Goal: Obtain resource: Download file/media

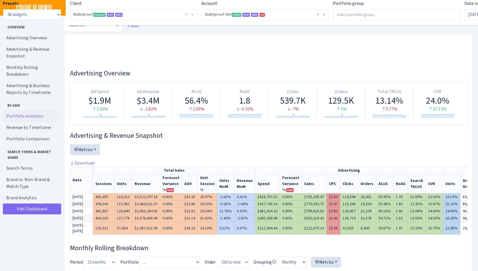
select select "3235730245795869"
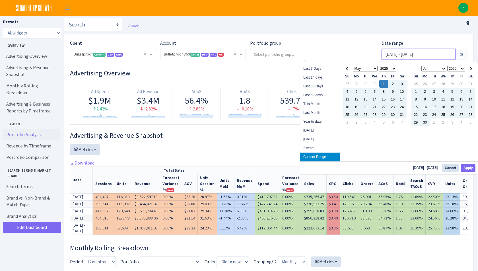
click at [391, 54] on input "May 1, 2025 - Sep 9, 2025" at bounding box center [419, 54] width 74 height 11
click at [472, 70] on th at bounding box center [470, 69] width 9 height 8
click at [471, 69] on th at bounding box center [470, 69] width 9 height 8
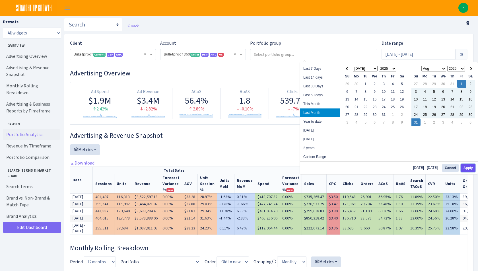
click at [465, 170] on button "Apply" at bounding box center [468, 168] width 15 height 8
type input "[DATE] - [DATE]"
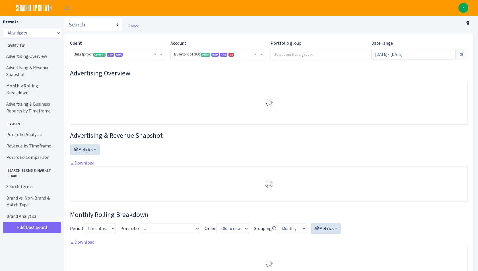
select select "3235730245795869"
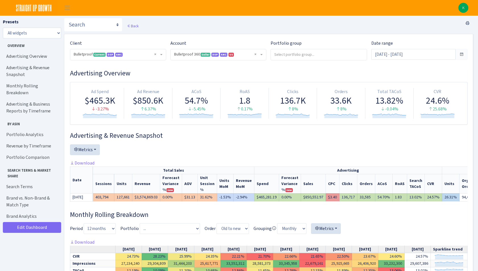
scroll to position [13, 0]
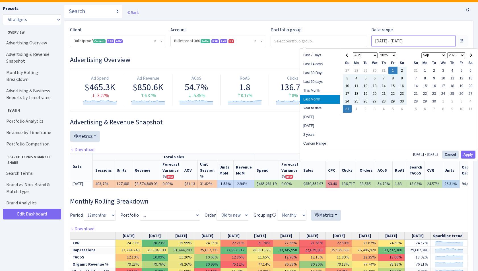
click at [422, 38] on input "[DATE] - [DATE]" at bounding box center [413, 41] width 84 height 11
click at [351, 55] on th at bounding box center [347, 55] width 9 height 8
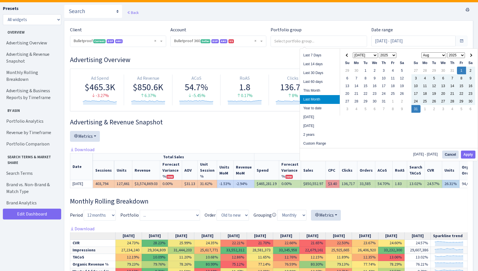
click at [351, 55] on th at bounding box center [347, 55] width 9 height 8
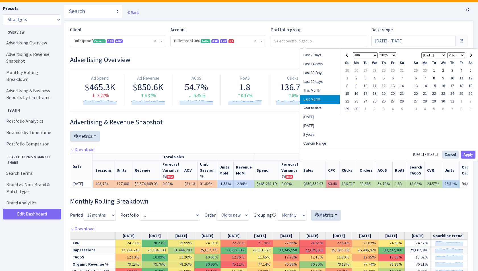
click at [351, 55] on th at bounding box center [347, 55] width 9 height 8
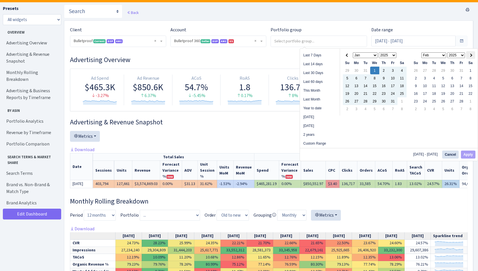
click at [472, 53] on th at bounding box center [470, 55] width 9 height 8
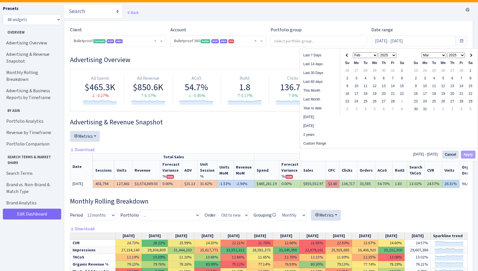
click at [472, 53] on th at bounding box center [470, 55] width 9 height 8
click at [474, 54] on th at bounding box center [470, 55] width 9 height 8
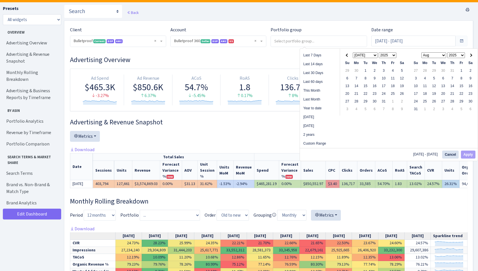
click at [474, 54] on th at bounding box center [470, 55] width 9 height 8
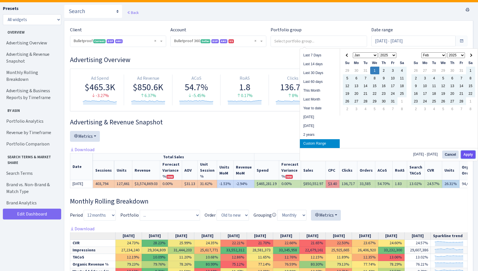
click at [468, 153] on button "Apply" at bounding box center [468, 155] width 15 height 8
type input "[DATE] - [DATE]"
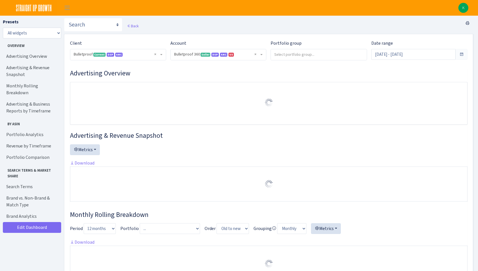
select select "3235730245795869"
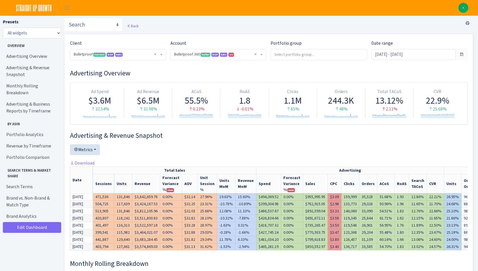
scroll to position [4, 0]
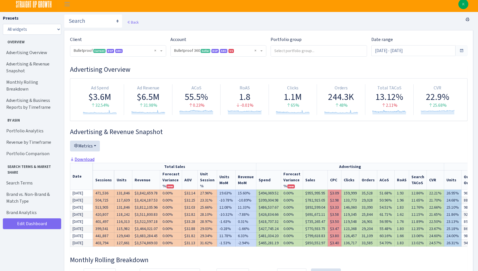
click at [87, 160] on link "Download" at bounding box center [82, 159] width 24 height 6
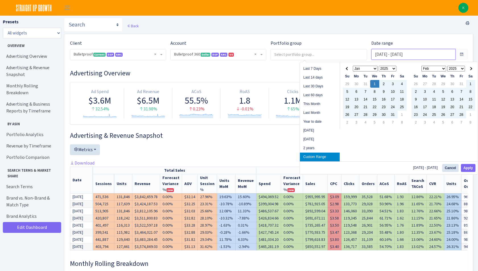
click at [422, 52] on input "[DATE] - [DATE]" at bounding box center [413, 54] width 84 height 11
click at [471, 65] on th at bounding box center [470, 69] width 9 height 8
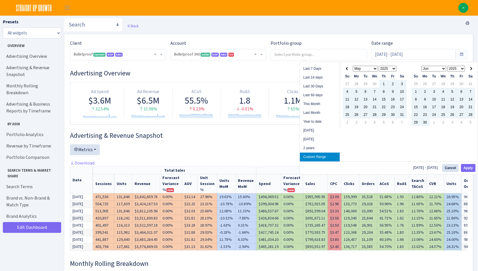
click at [471, 65] on th at bounding box center [470, 69] width 9 height 8
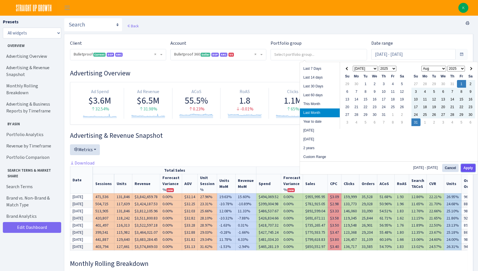
click at [465, 168] on button "Apply" at bounding box center [468, 168] width 15 height 8
type input "[DATE] - [DATE]"
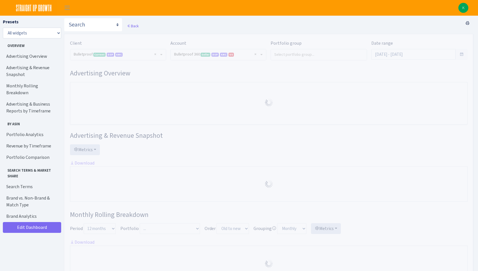
select select "3235730245795869"
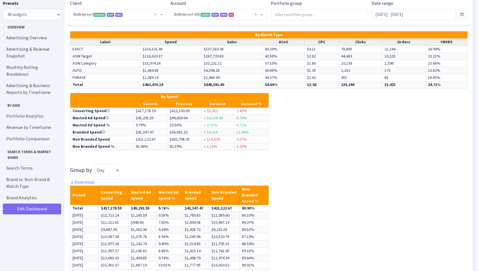
scroll to position [2774, 0]
